Goal: Task Accomplishment & Management: Use online tool/utility

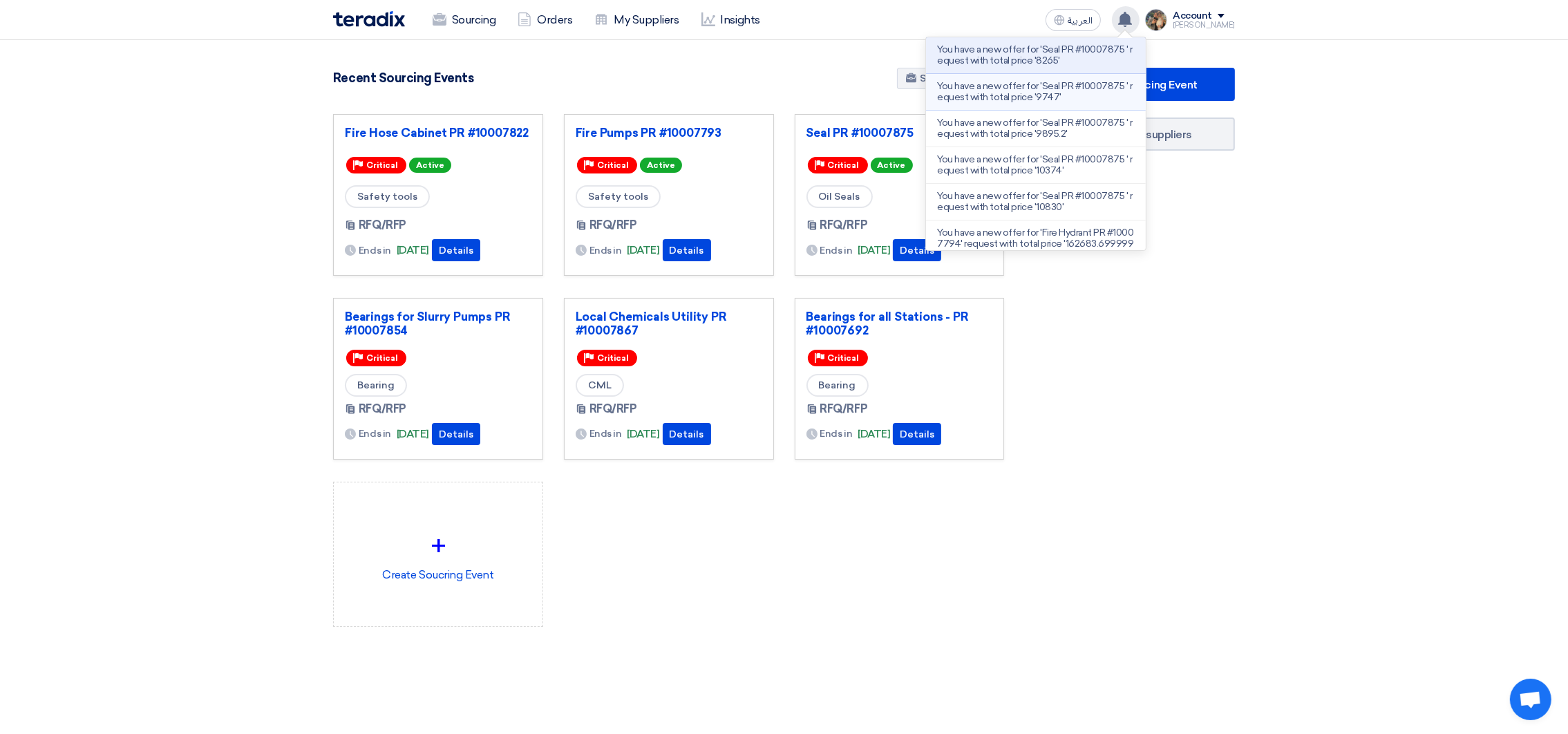
click at [1045, 98] on p "You have a new offer for 'Seal PR #10007875 ' request with total price '9747'" at bounding box center [1036, 92] width 198 height 22
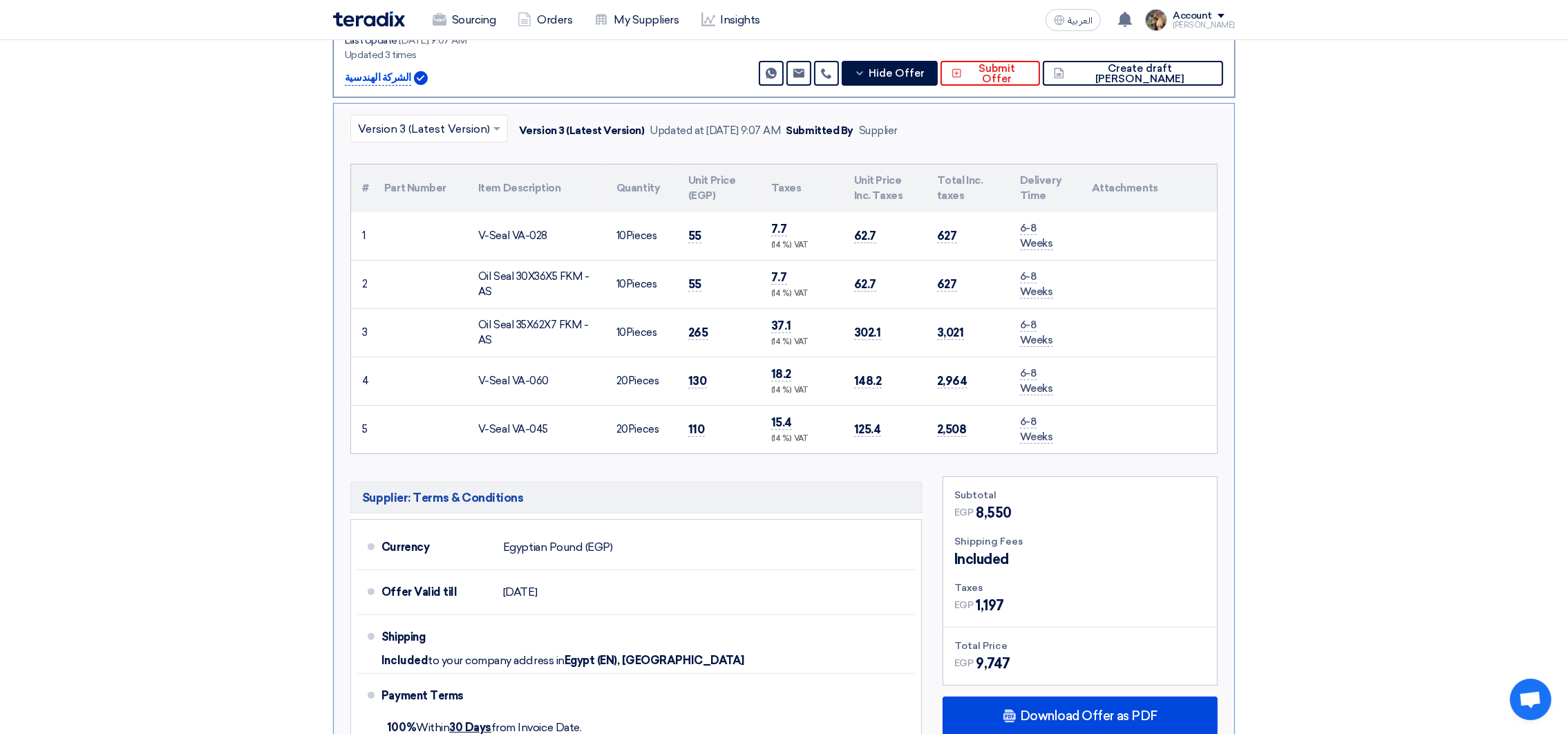
scroll to position [380, 0]
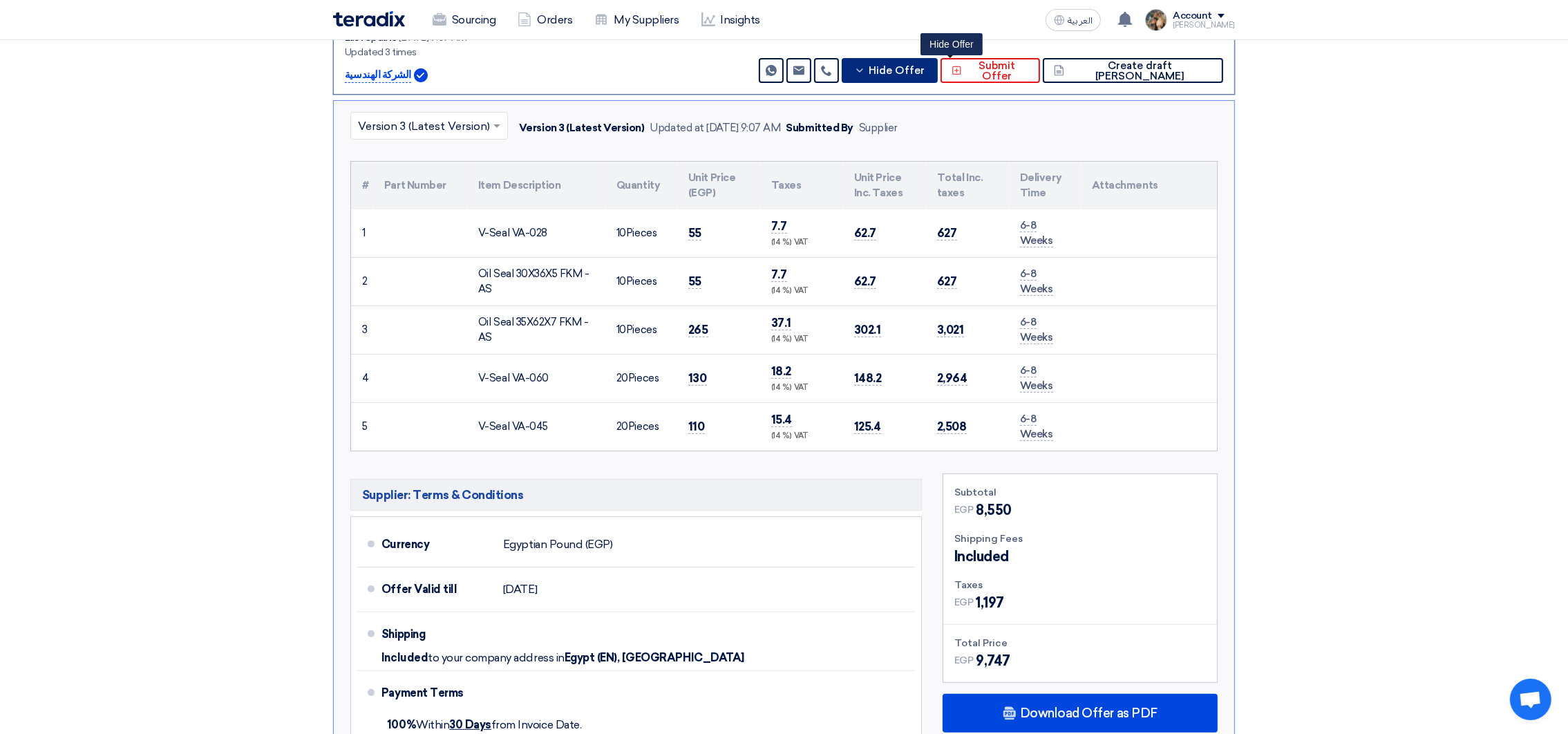
click at [925, 73] on span "Hide Offer" at bounding box center [897, 71] width 56 height 10
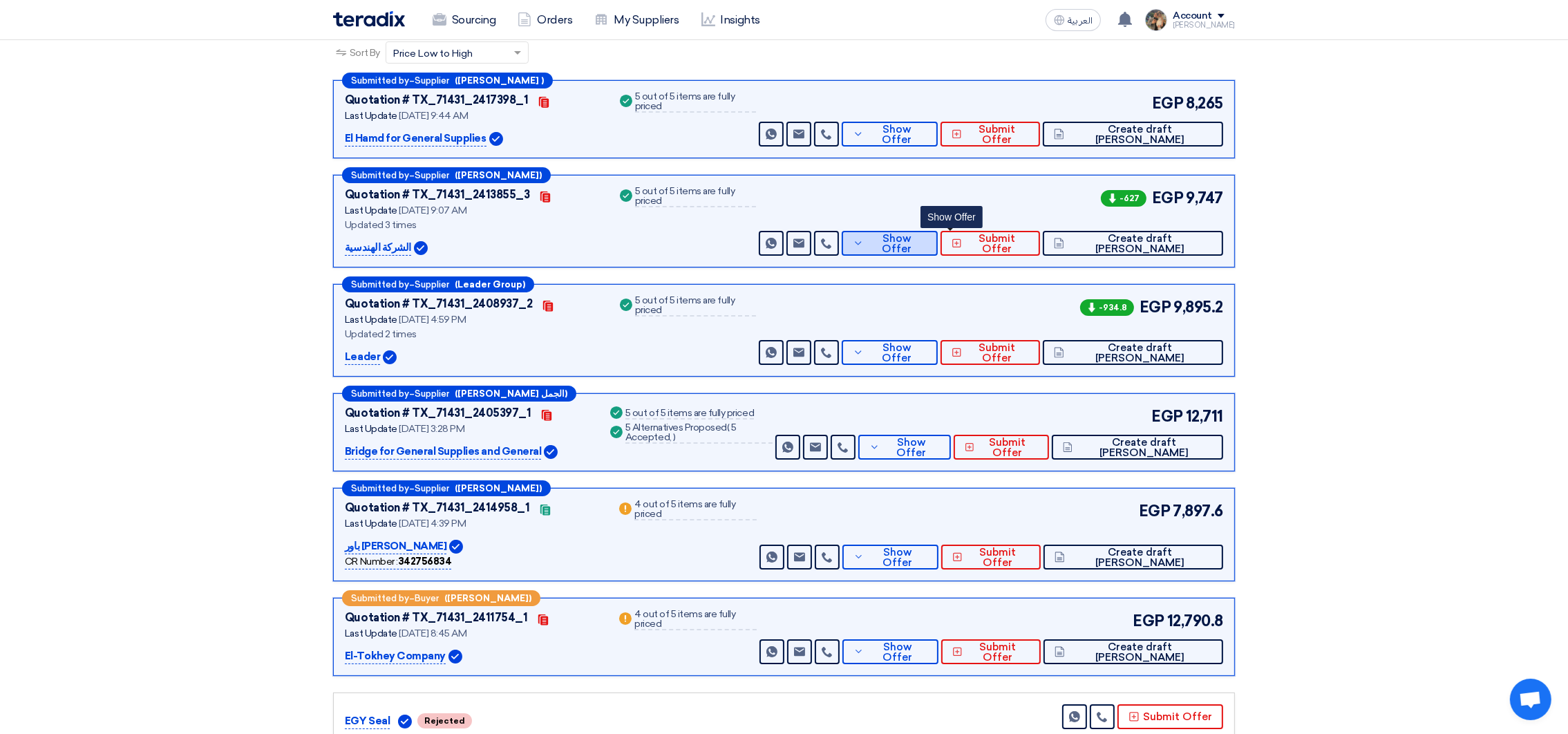
scroll to position [0, 0]
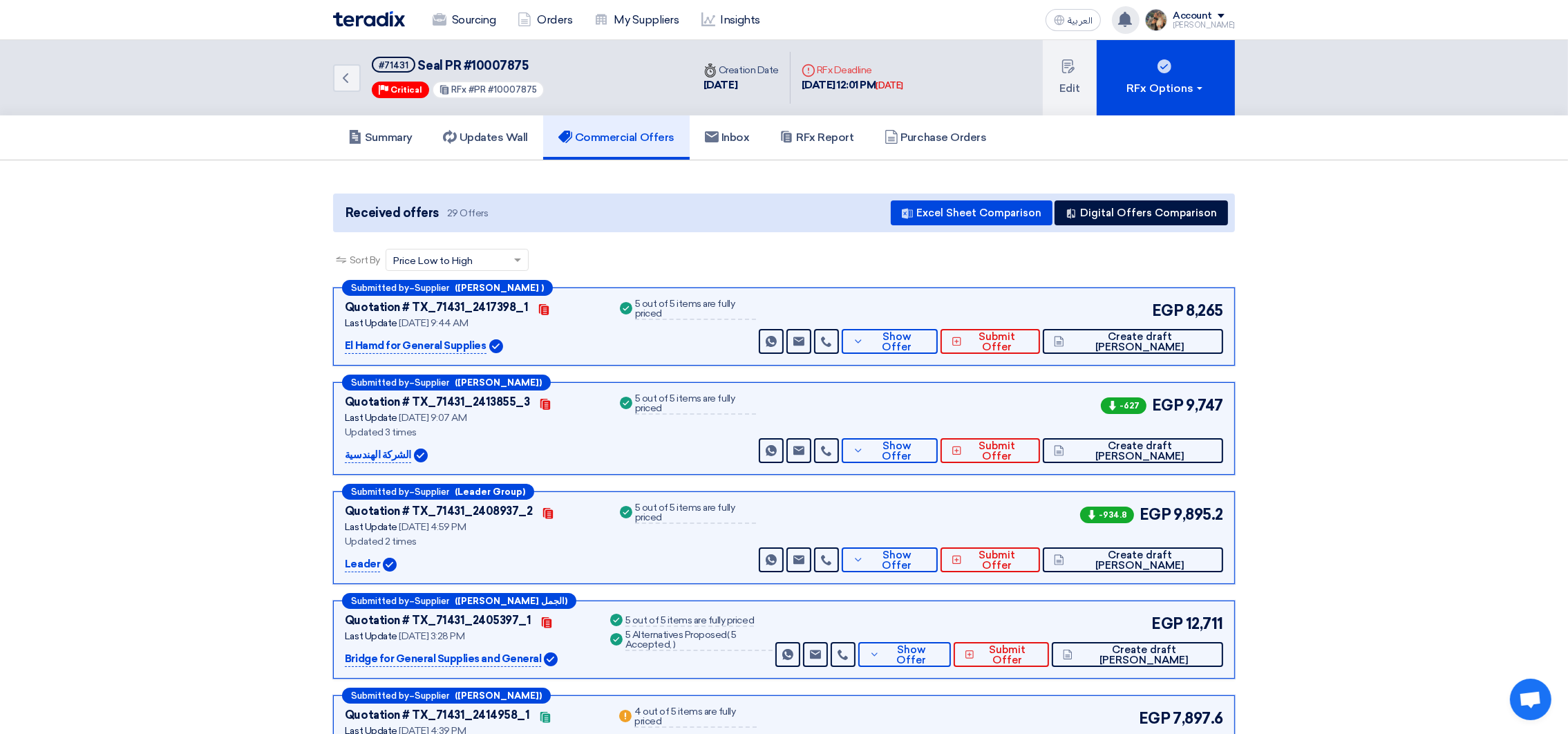
click at [1134, 27] on div "You have a new offer for 'Seal PR #10007875 ' request with total price '8265' 2…" at bounding box center [1126, 20] width 28 height 28
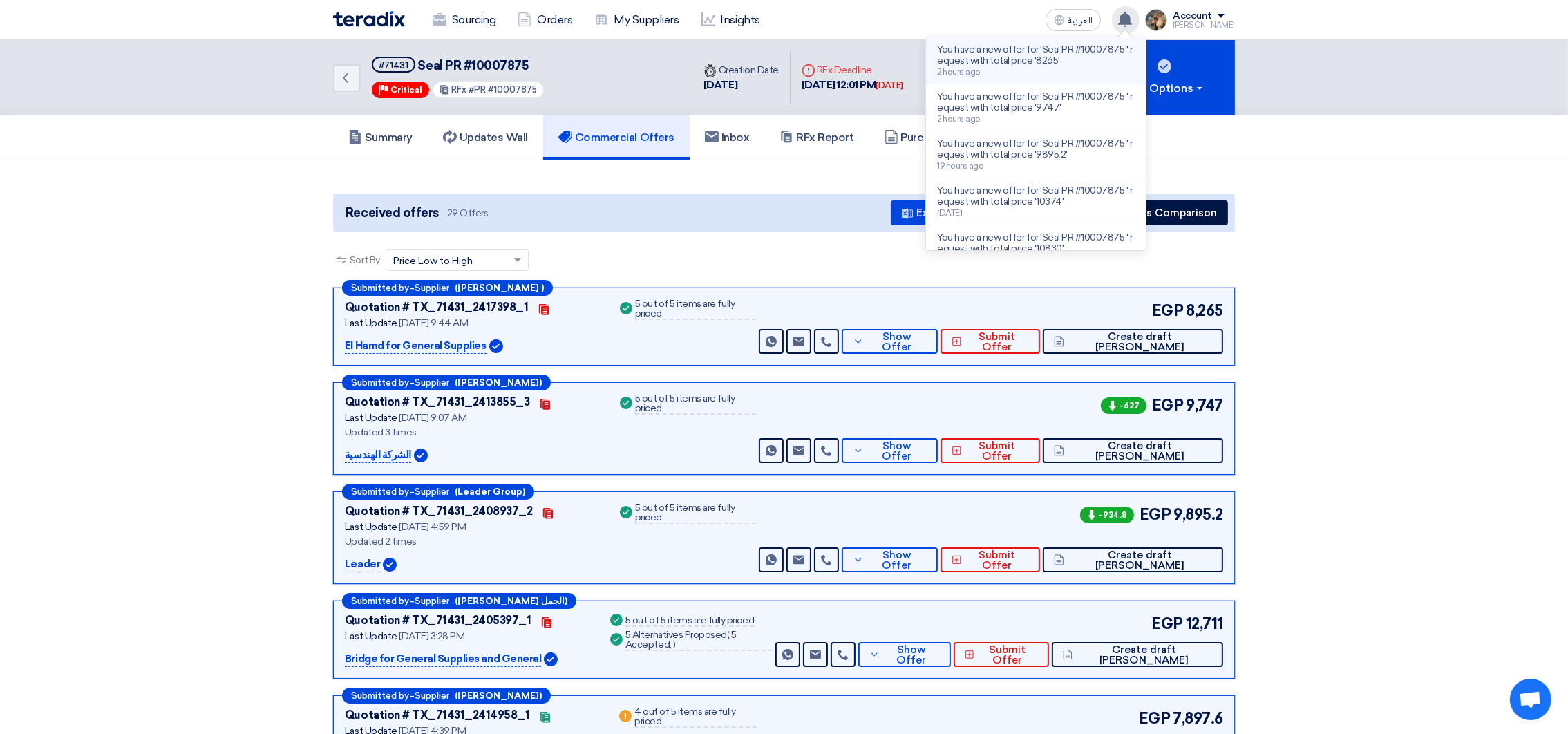
click at [1050, 68] on div "You have a new offer for 'Seal PR #10007875 ' request with total price '8265' 2…" at bounding box center [1036, 60] width 198 height 32
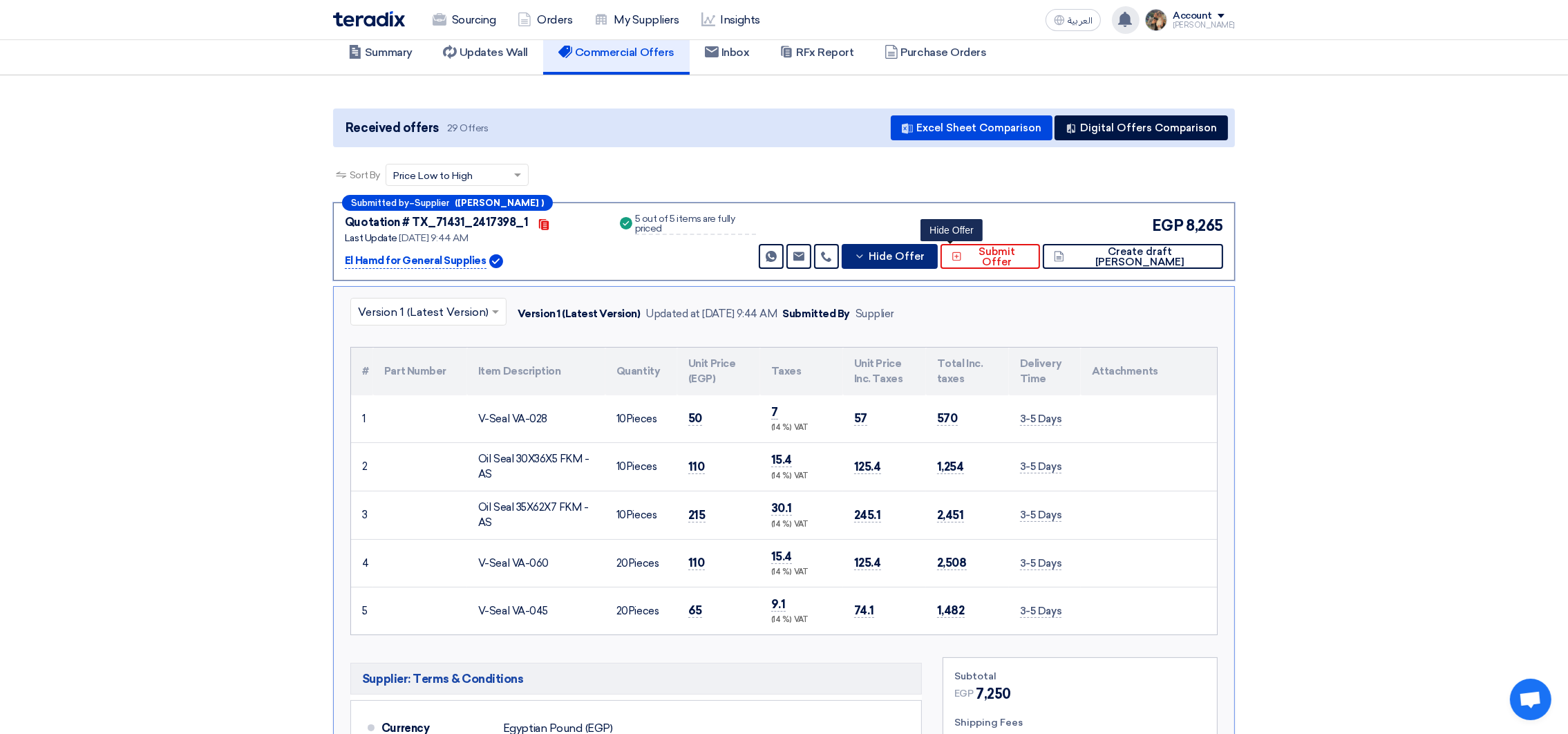
click at [919, 396] on tbody "1 V-Seal VA-028" at bounding box center [784, 515] width 866 height 239
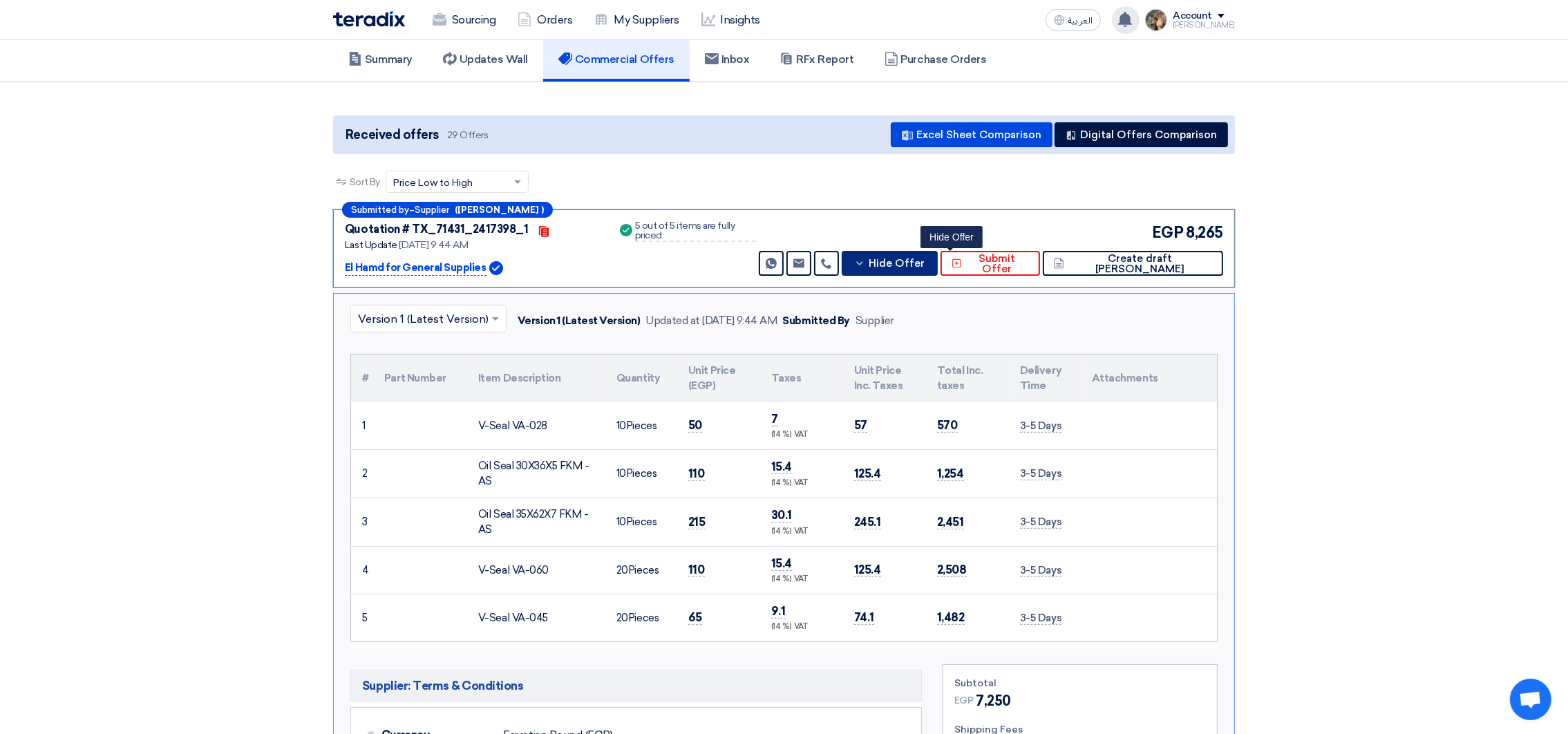
click at [925, 263] on span "Hide Offer" at bounding box center [897, 264] width 56 height 10
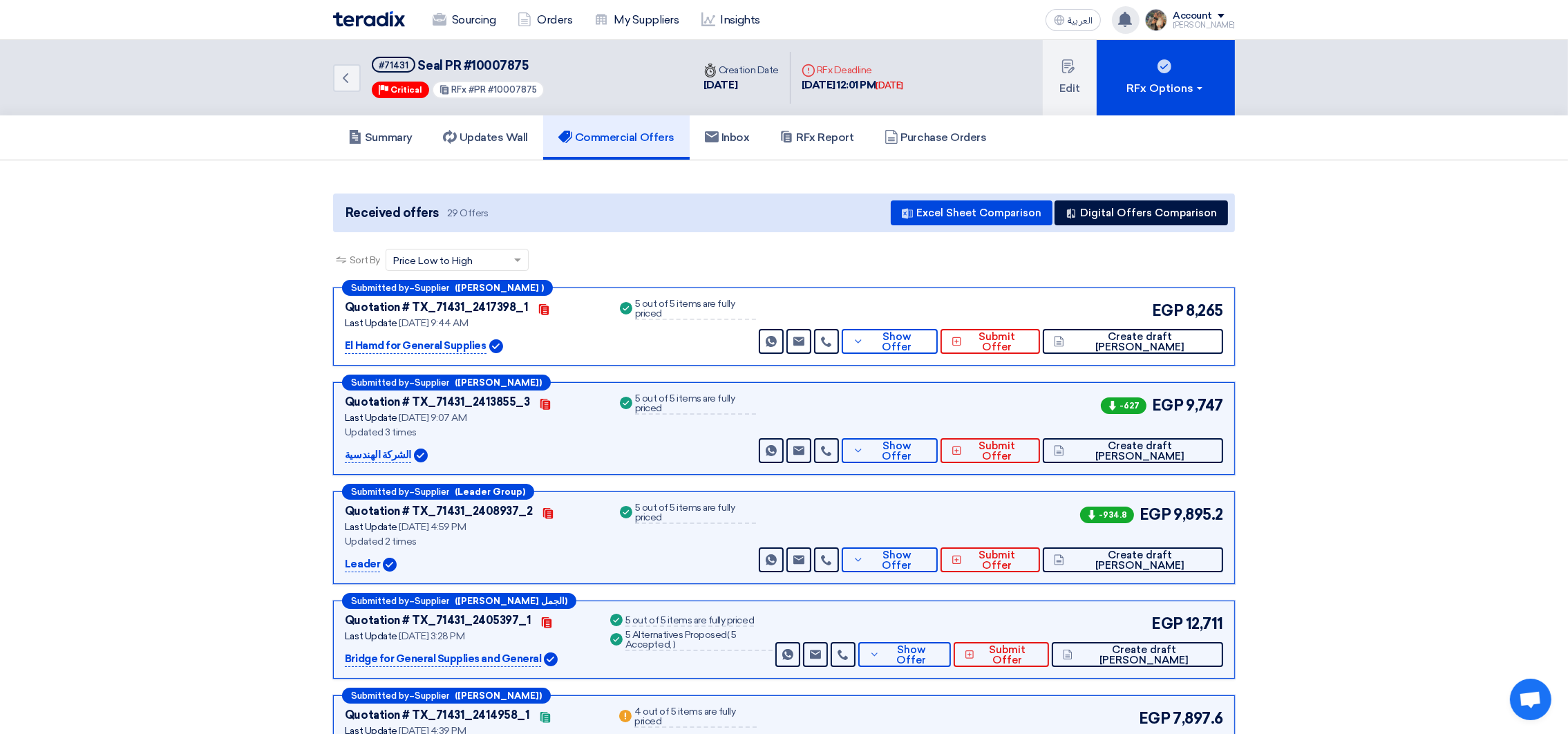
click at [368, 22] on img at bounding box center [369, 19] width 72 height 16
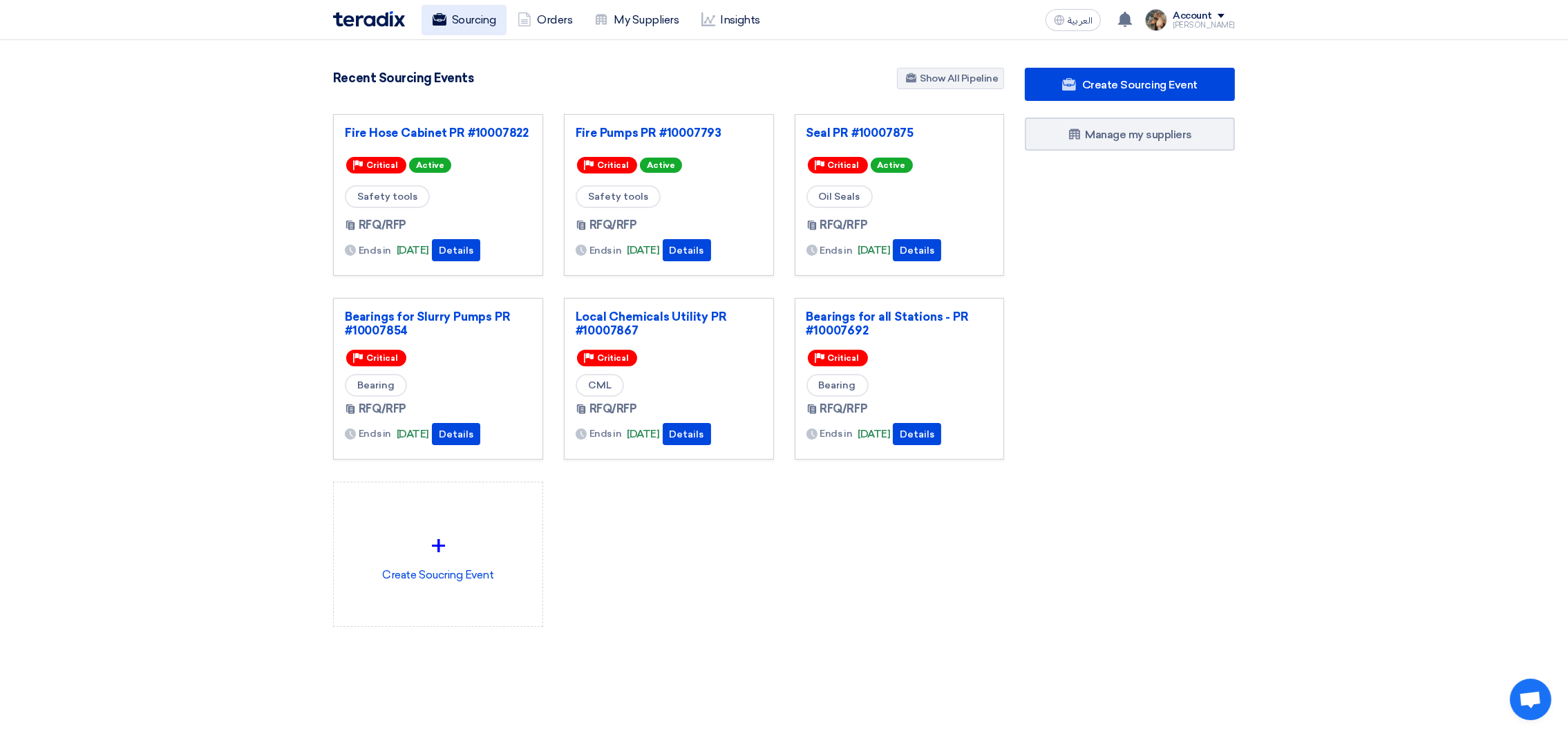
click at [461, 15] on link "Sourcing" at bounding box center [464, 20] width 85 height 30
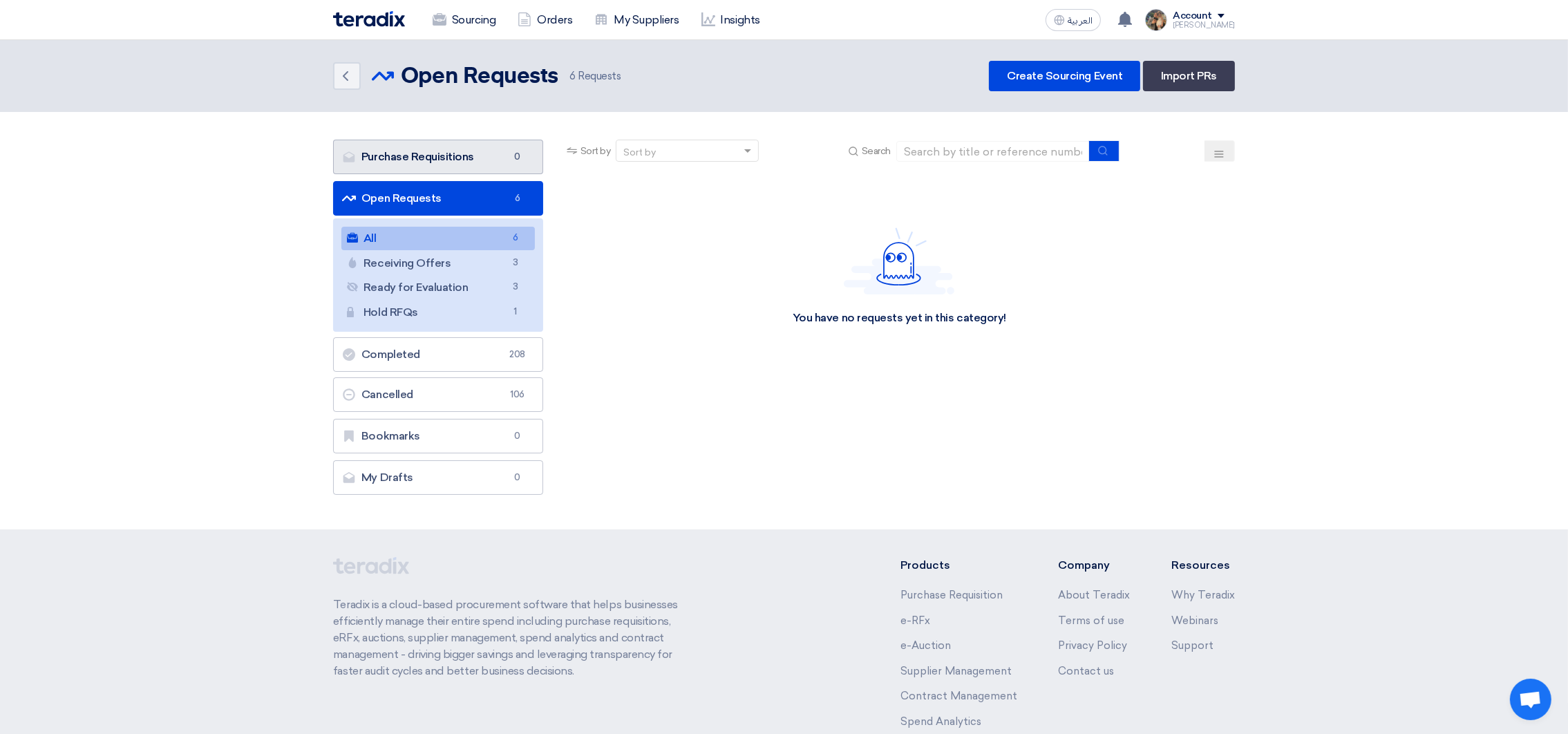
click at [434, 143] on link "Purchase Requisitions Purchase Requisitions 0" at bounding box center [438, 157] width 210 height 35
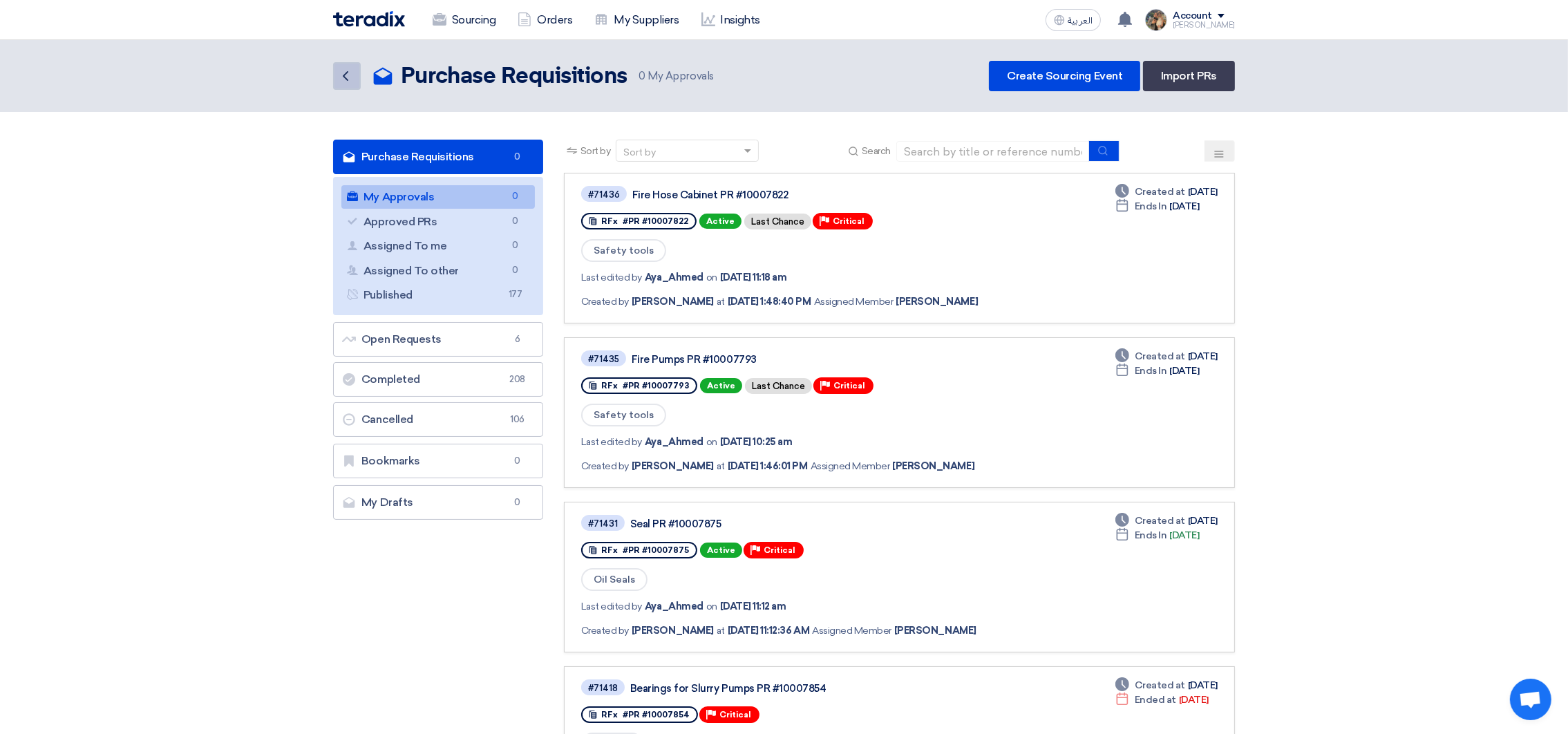
click at [348, 63] on link "Back" at bounding box center [347, 76] width 28 height 28
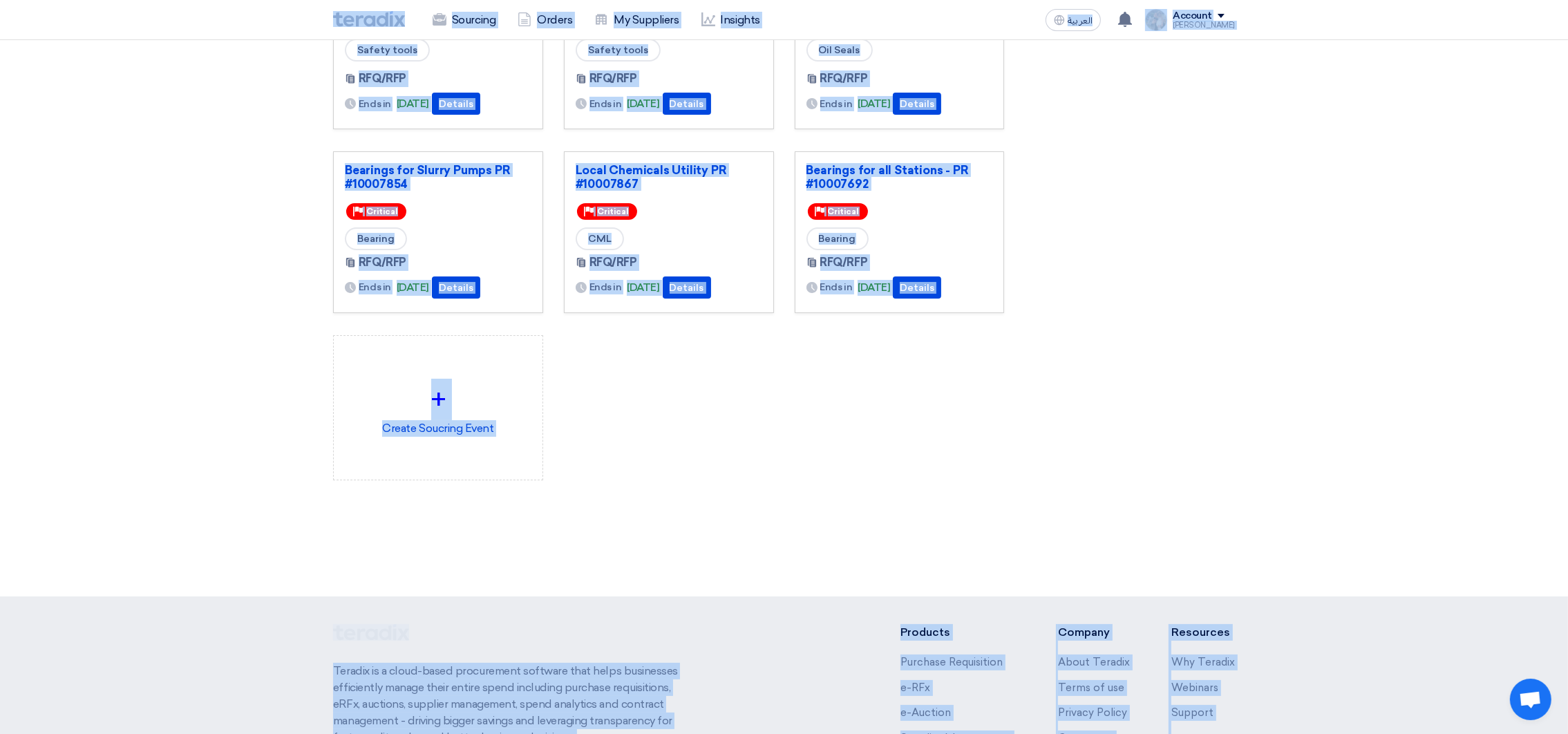
scroll to position [322, 0]
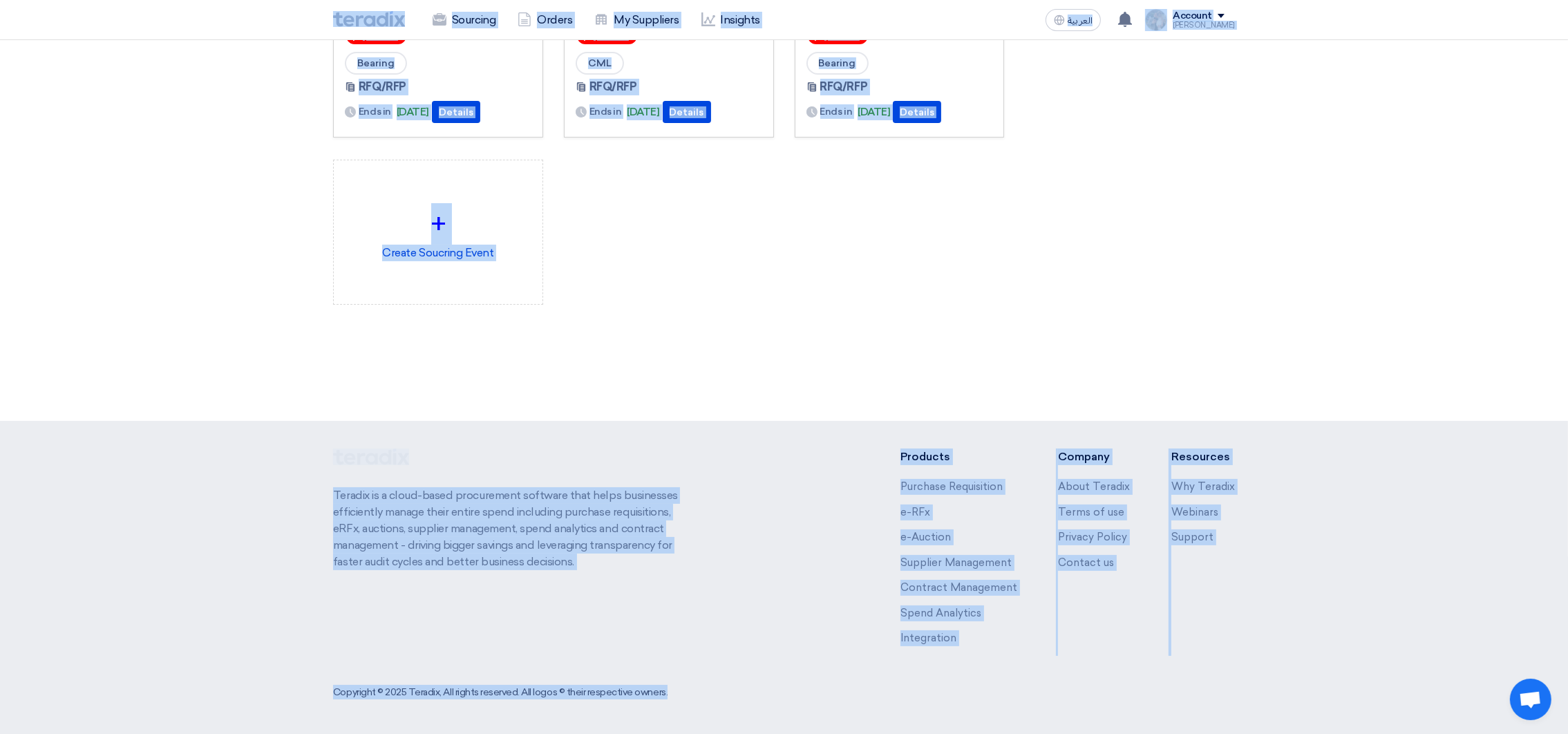
drag, startPoint x: 315, startPoint y: 13, endPoint x: 791, endPoint y: 416, distance: 623.7
click at [1220, 733] on html "Sourcing Orders My Suppliers Insights العربية ع You have a new offer for 'Seal …" at bounding box center [784, 206] width 1568 height 1056
click at [480, 296] on link "+ Create Soucring Event" at bounding box center [438, 232] width 210 height 145
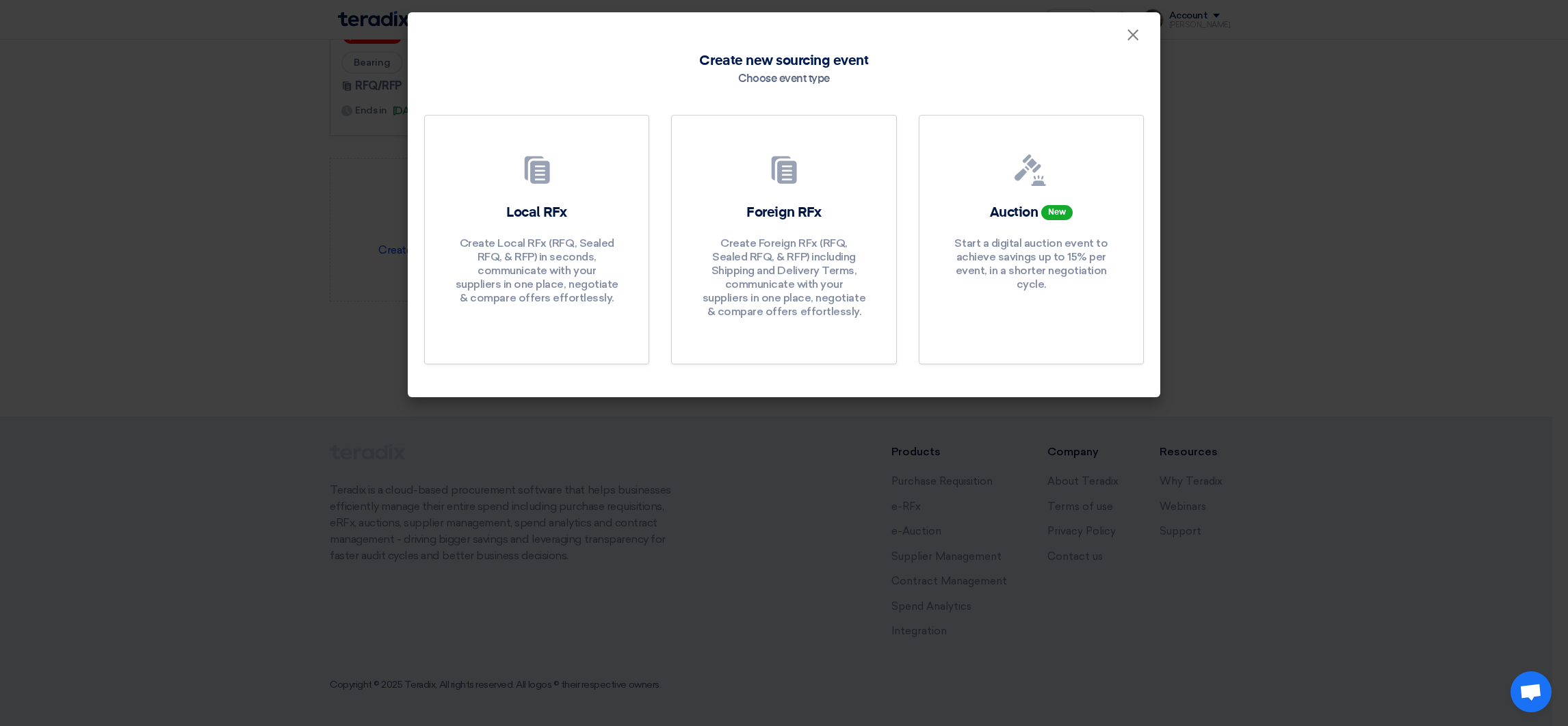
click at [170, 181] on modal-container "× Create new sourcing event Choose event type Local RFx Create Local RFx (RFQ, …" at bounding box center [784, 363] width 1568 height 726
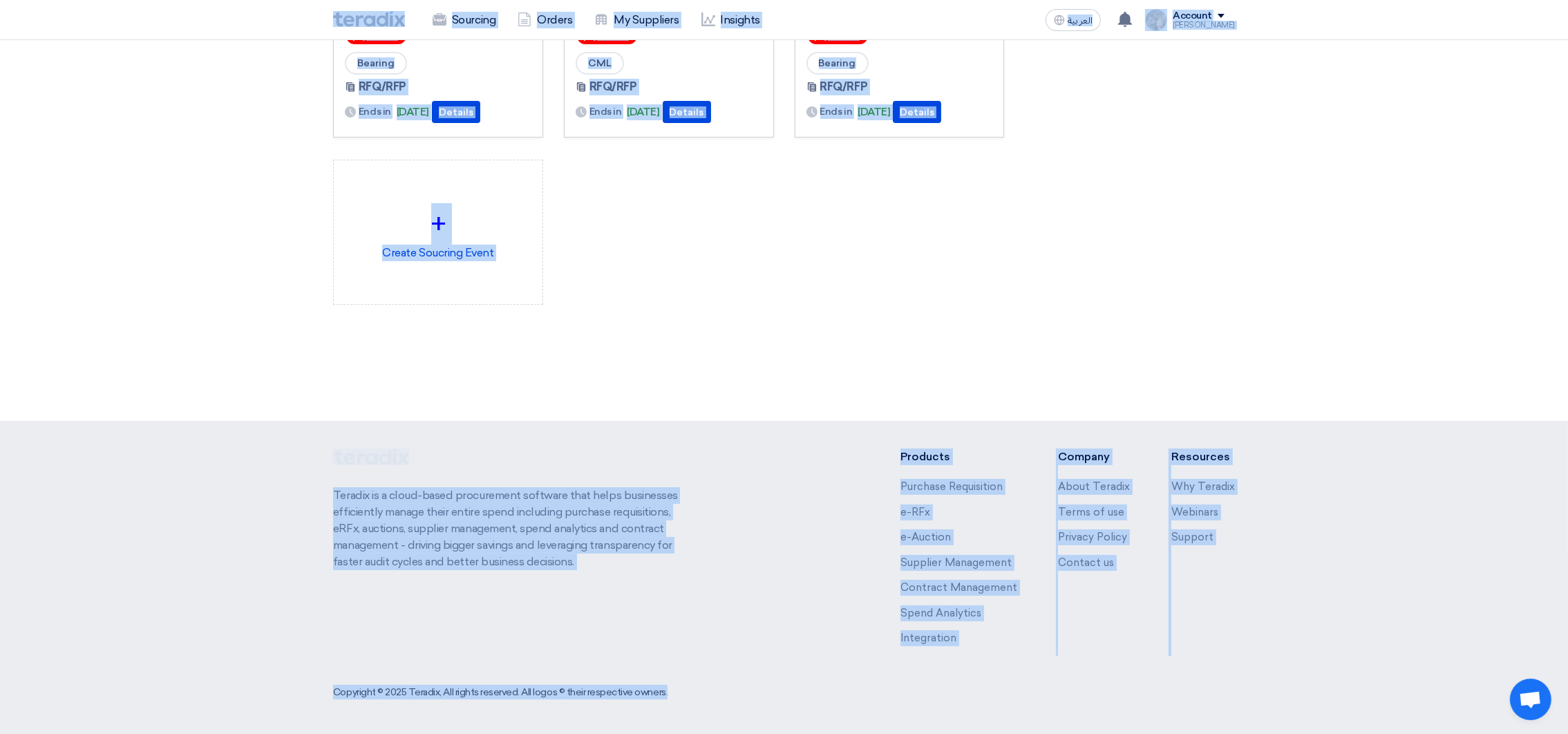
drag, startPoint x: 309, startPoint y: 14, endPoint x: 529, endPoint y: 424, distance: 465.3
click at [856, 733] on html "Sourcing Orders My Suppliers Insights العربية ع You have a new offer for 'Seal …" at bounding box center [784, 206] width 1568 height 1056
click at [399, 350] on div "3058 RFx remaining 9 Auctions remaining Create Sourcing Event" at bounding box center [784, 53] width 923 height 615
drag, startPoint x: 321, startPoint y: 19, endPoint x: 920, endPoint y: 787, distance: 974.0
click at [920, 733] on html "Sourcing Orders My Suppliers Insights العربية ع You have a new offer for 'Seal …" at bounding box center [784, 206] width 1568 height 1056
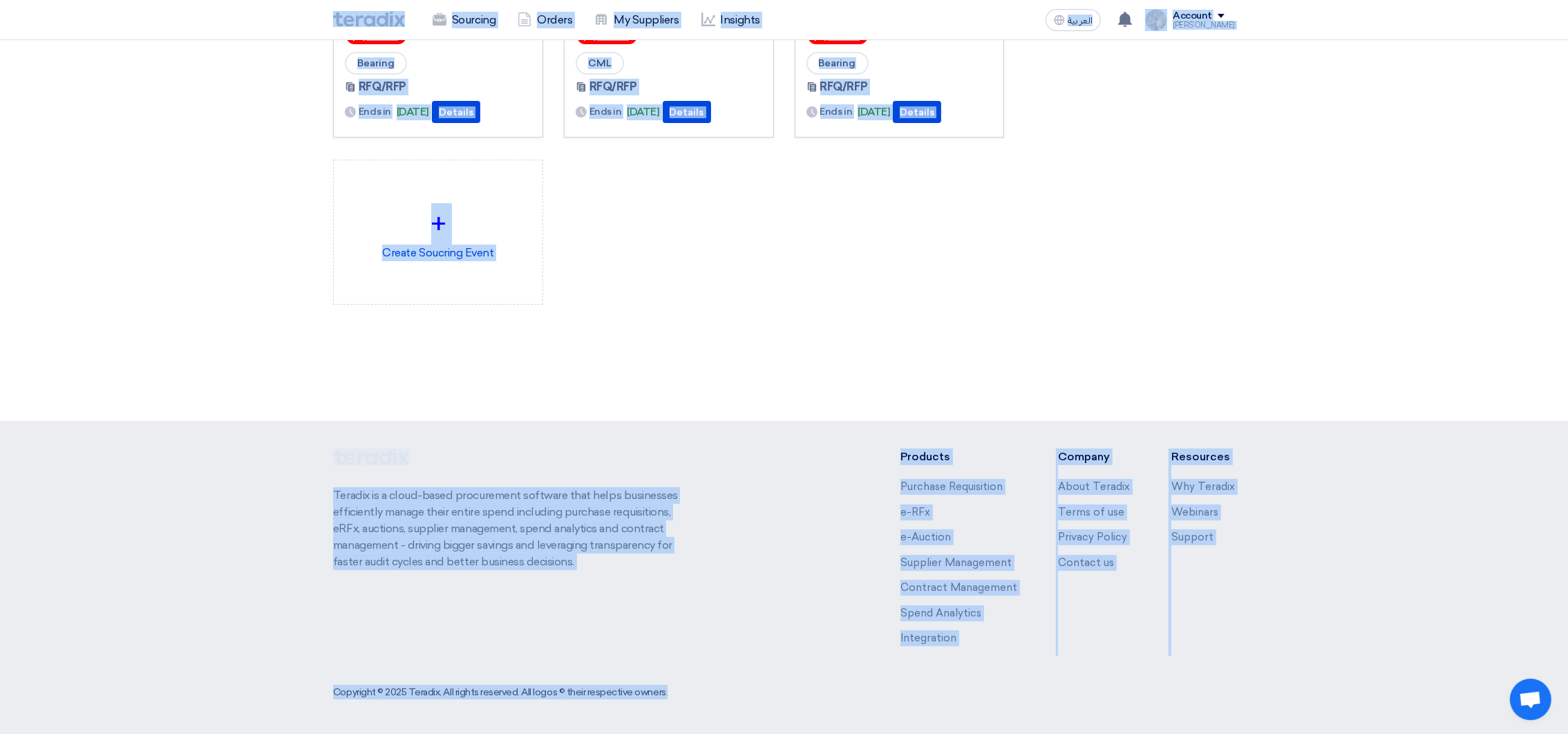
click at [660, 393] on section "3058 RFx remaining 9 Auctions remaining Create Sourcing Event" at bounding box center [784, 58] width 1568 height 681
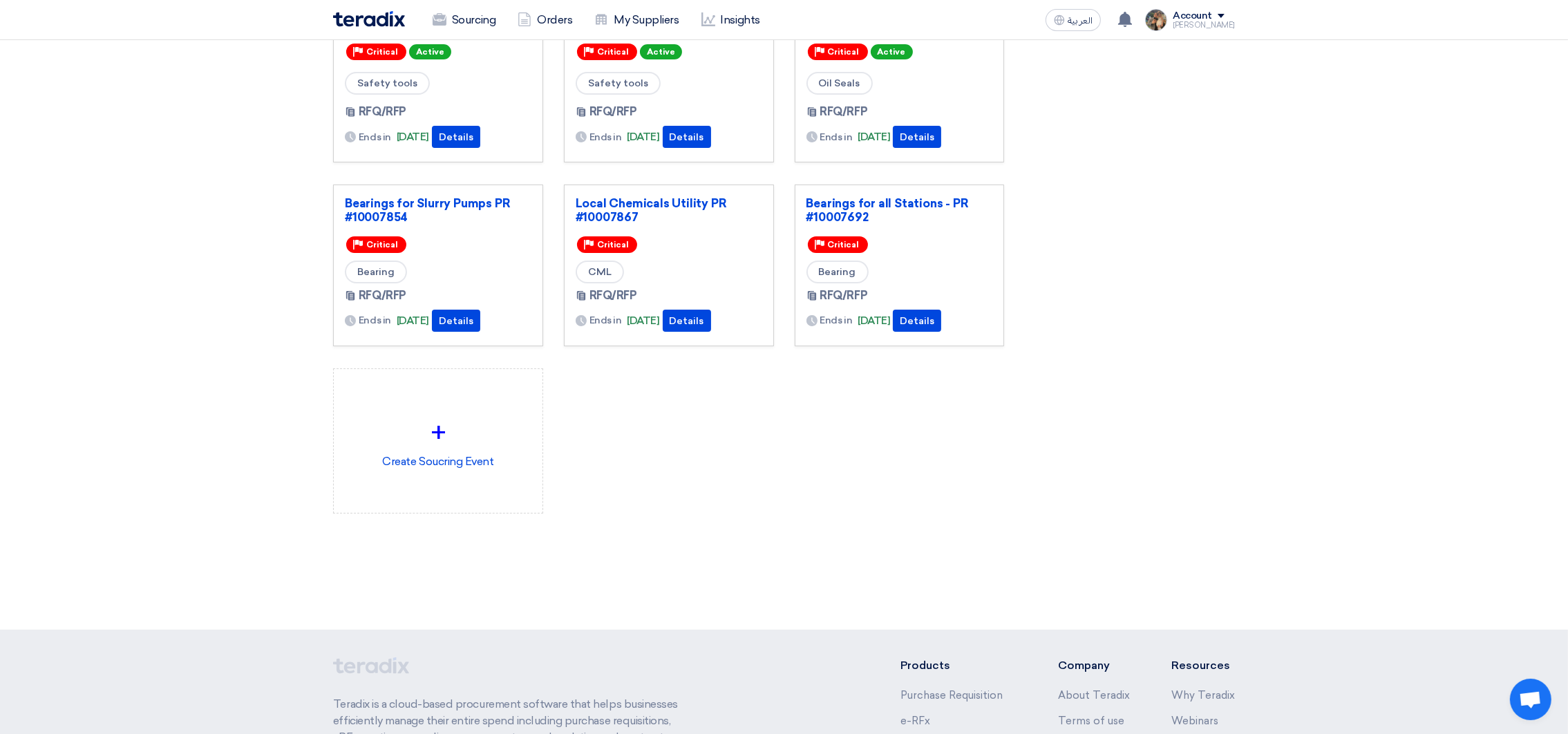
scroll to position [0, 0]
